Goal: Task Accomplishment & Management: Use online tool/utility

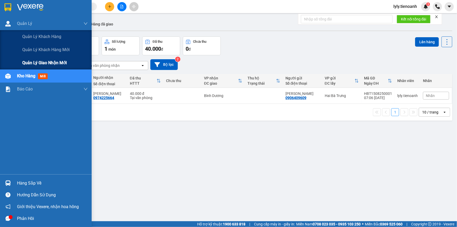
click at [21, 64] on div "Quản lý giao nhận mới" at bounding box center [46, 62] width 92 height 13
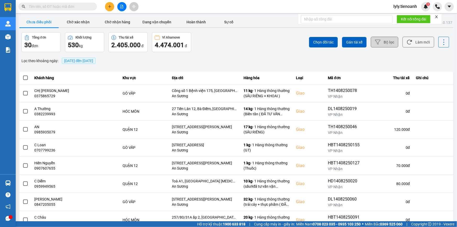
click at [382, 45] on button "Bộ lọc" at bounding box center [384, 42] width 27 height 11
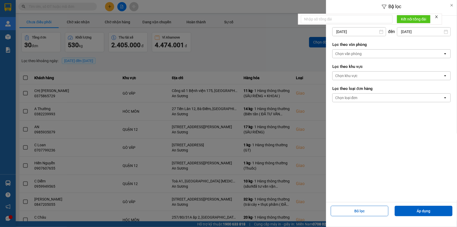
click at [354, 53] on div "Chọn văn phòng" at bounding box center [348, 53] width 27 height 5
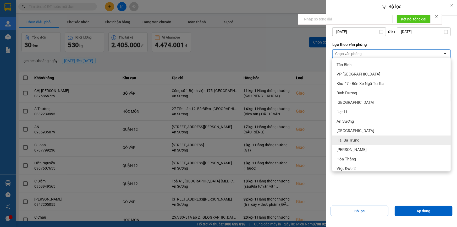
click at [348, 138] on span "Hai Bà Trưng" at bounding box center [347, 139] width 23 height 5
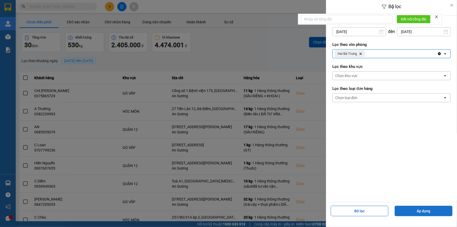
click at [420, 213] on button "Áp dụng" at bounding box center [423, 210] width 58 height 10
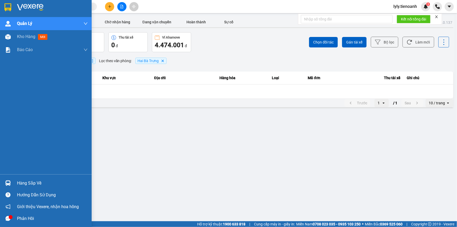
click at [9, 7] on img at bounding box center [7, 7] width 7 height 8
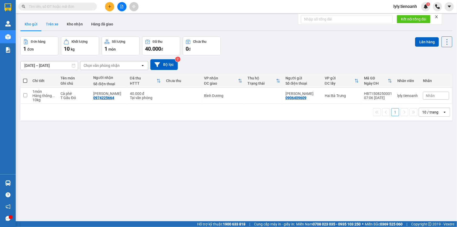
click at [52, 24] on button "Trên xe" at bounding box center [52, 24] width 21 height 13
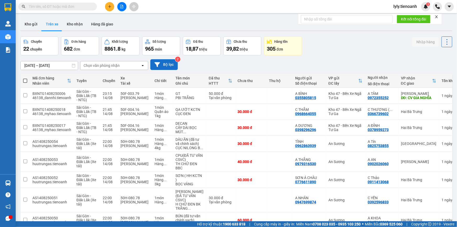
click at [164, 65] on button "Bộ lọc" at bounding box center [163, 64] width 27 height 11
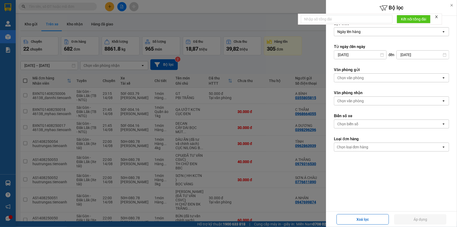
click at [354, 98] on div "Chọn văn phòng" at bounding box center [350, 100] width 27 height 5
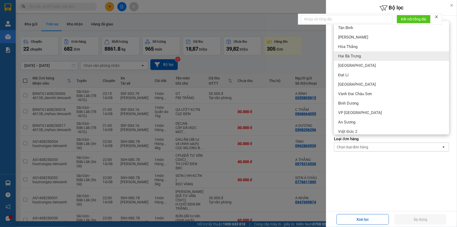
click at [349, 58] on span "Hai Bà Trưng" at bounding box center [349, 55] width 23 height 5
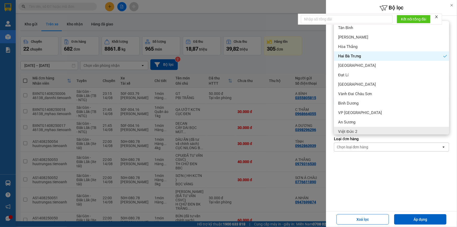
click at [357, 175] on form "Lọc theo Ngày lên hàng open Từ ngày đến [DATE] Press the down arrow key to inte…" at bounding box center [391, 109] width 115 height 177
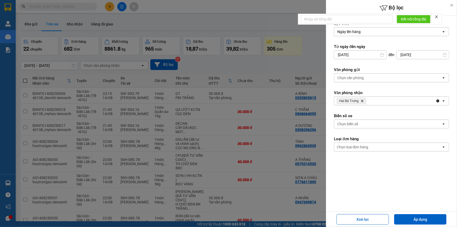
click at [355, 145] on div "Chọn loại đơn hàng" at bounding box center [353, 146] width 32 height 5
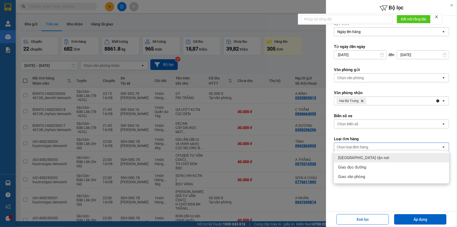
click at [353, 155] on span "[GEOGRAPHIC_DATA] tận nơi" at bounding box center [363, 157] width 51 height 5
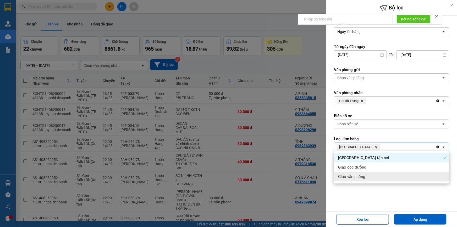
click at [361, 195] on form "Lọc theo Ngày lên hàng open Từ ngày đến [DATE] Press the down arrow key to inte…" at bounding box center [391, 109] width 115 height 177
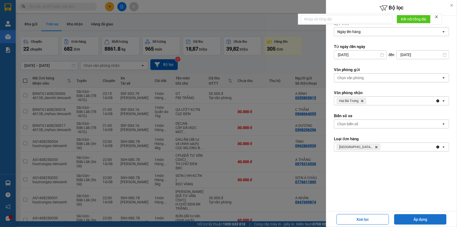
click at [416, 219] on button "Áp dụng" at bounding box center [420, 219] width 52 height 10
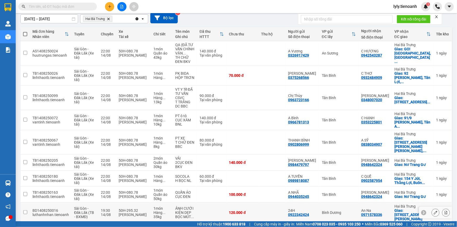
scroll to position [48, 0]
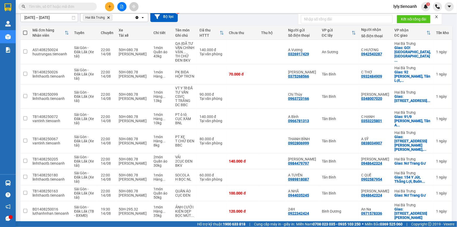
click at [442, 226] on icon "open" at bounding box center [444, 229] width 4 height 4
click at [432, 198] on span "100 / trang" at bounding box center [428, 196] width 19 height 5
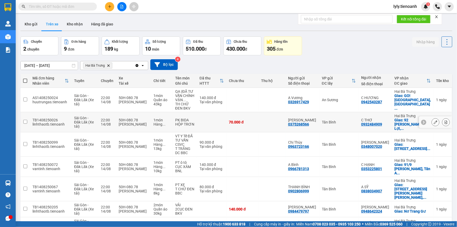
scroll to position [0, 0]
click at [24, 80] on span at bounding box center [25, 81] width 4 height 4
click at [25, 78] on input "checkbox" at bounding box center [25, 78] width 0 height 0
checkbox input "true"
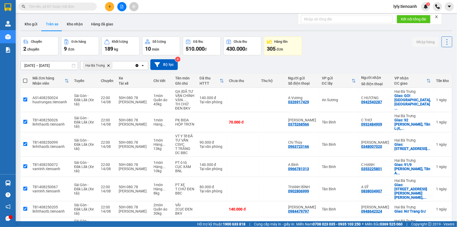
checkbox input "true"
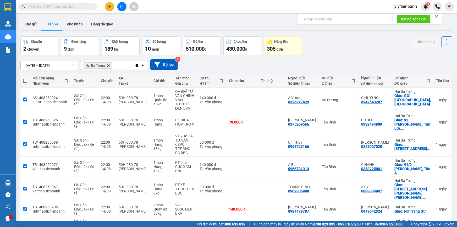
checkbox input "true"
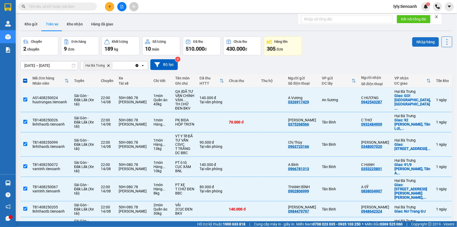
click at [422, 41] on button "Nhập hàng" at bounding box center [425, 41] width 27 height 9
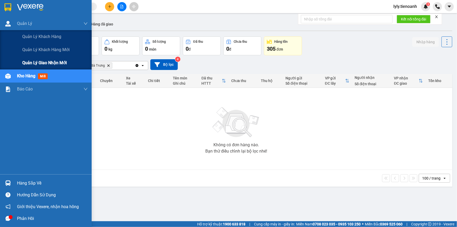
click at [36, 62] on span "Quản lý giao nhận mới" at bounding box center [44, 62] width 44 height 7
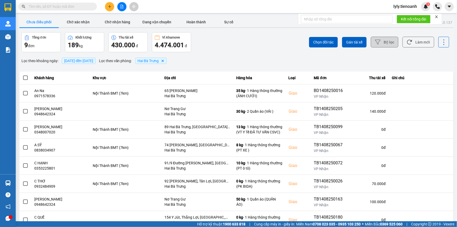
click at [376, 43] on icon at bounding box center [377, 41] width 5 height 5
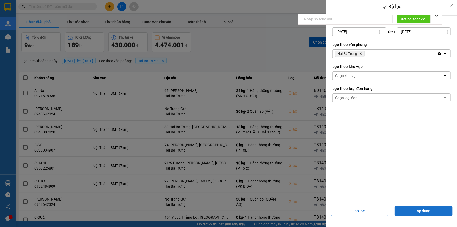
click at [421, 211] on button "Áp dụng" at bounding box center [423, 210] width 58 height 10
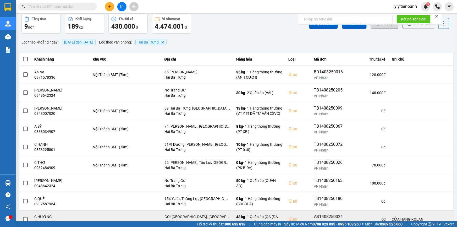
scroll to position [37, 0]
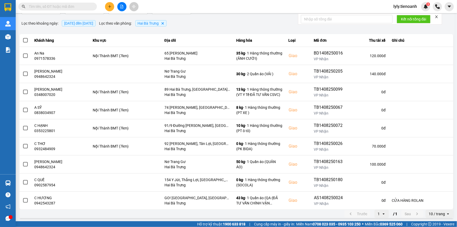
click at [446, 213] on icon "open" at bounding box center [448, 213] width 4 height 4
click at [430, 204] on div "100 / trang" at bounding box center [435, 202] width 19 height 5
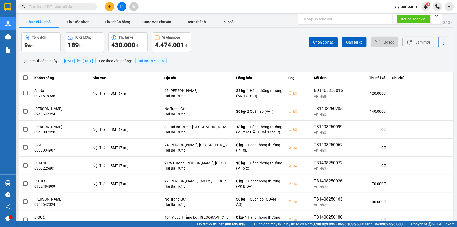
click at [26, 77] on span at bounding box center [25, 77] width 5 height 5
click at [23, 75] on input "checkbox" at bounding box center [23, 75] width 0 height 0
click at [346, 43] on span "Gán tài xế" at bounding box center [354, 42] width 16 height 5
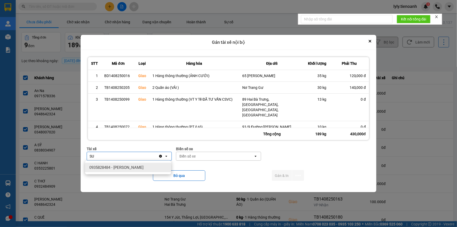
type input "SU"
click at [125, 167] on span "0935828484 - [PERSON_NAME]" at bounding box center [116, 167] width 54 height 5
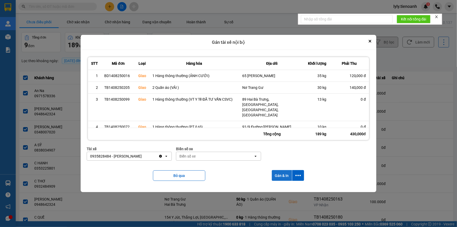
click at [275, 174] on button "Gán & In" at bounding box center [282, 175] width 20 height 11
